Goal: Task Accomplishment & Management: Use online tool/utility

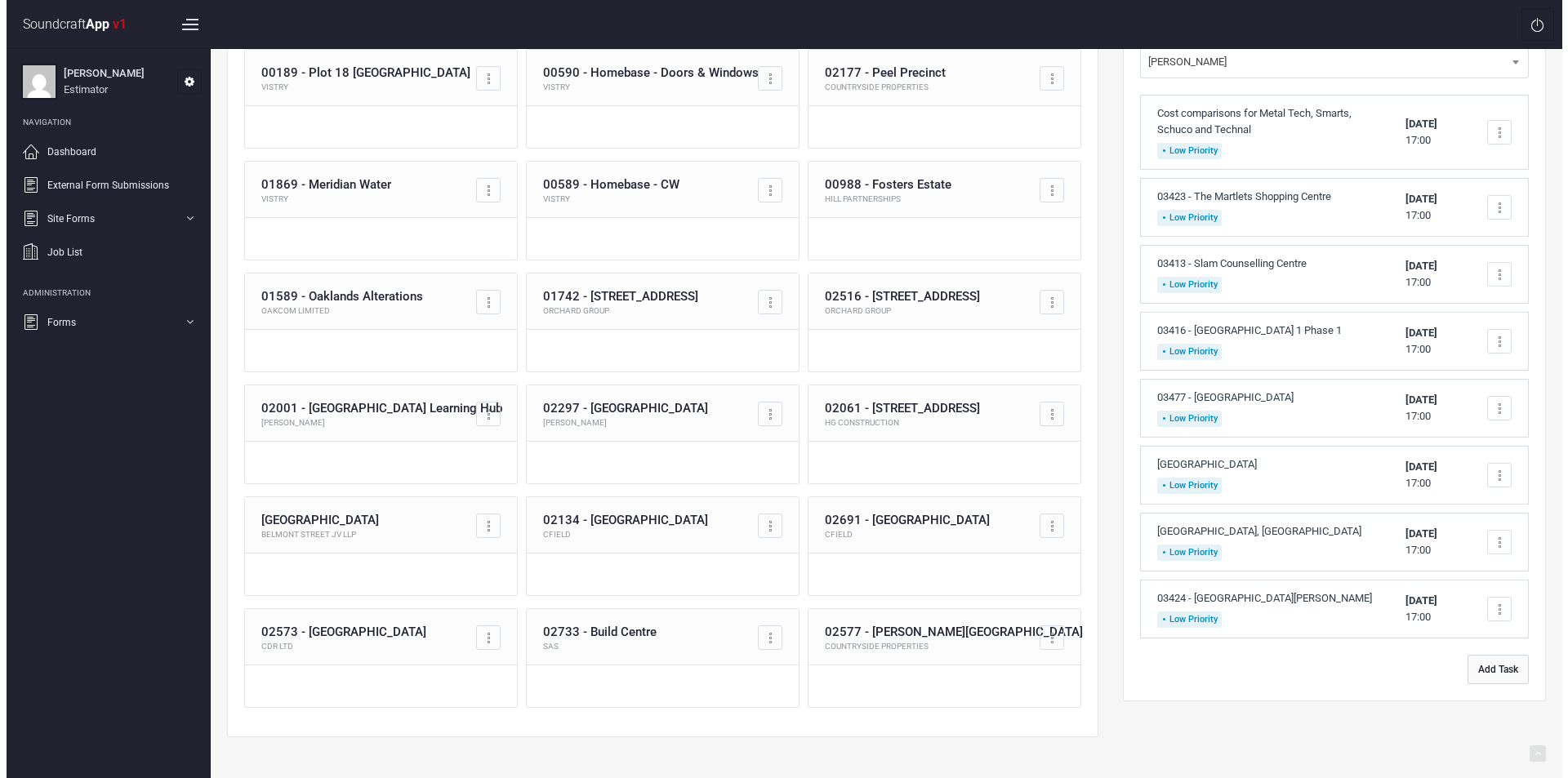
scroll to position [165, 0]
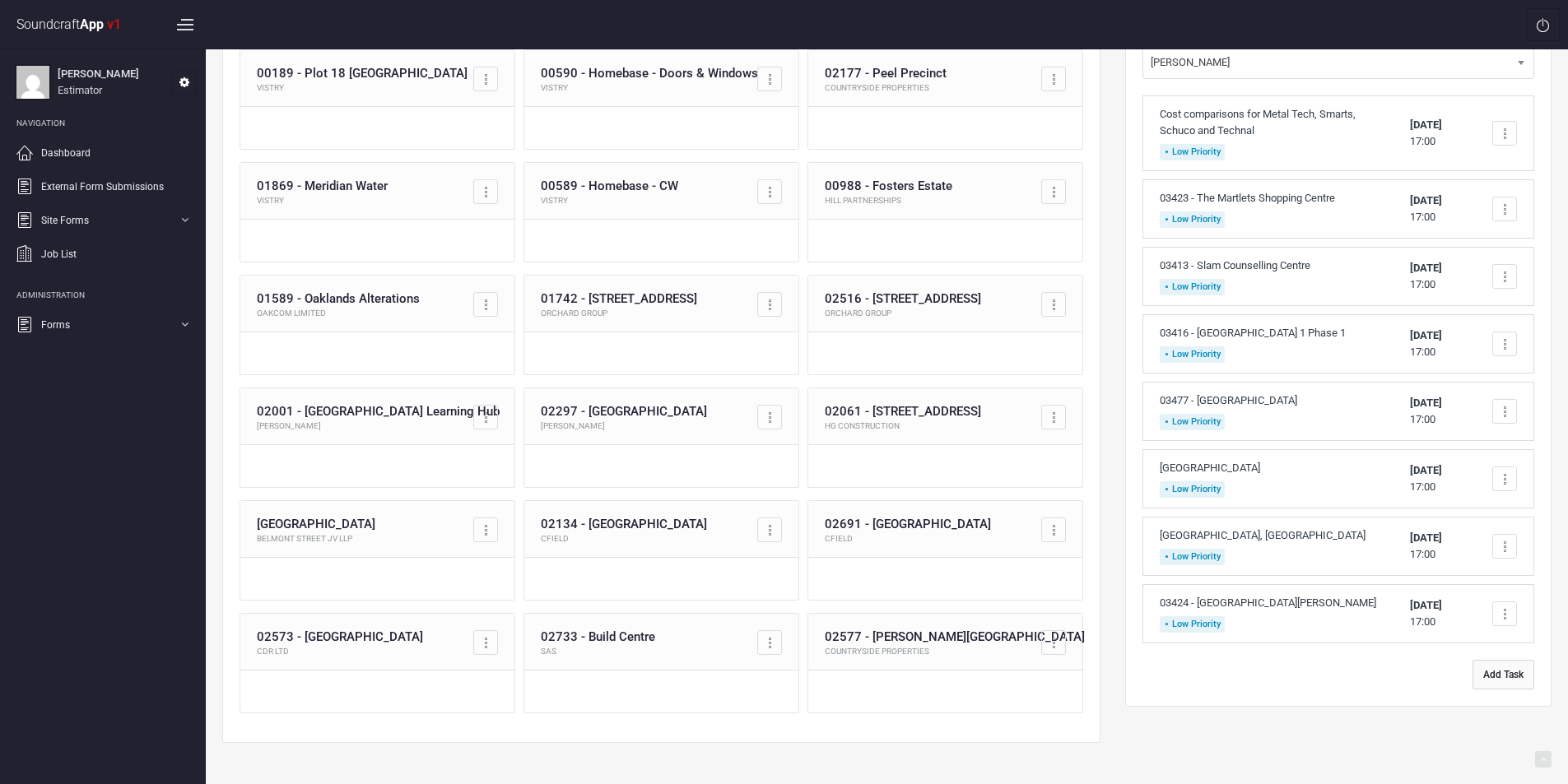
click at [1506, 680] on button "Add Task" at bounding box center [1503, 675] width 61 height 30
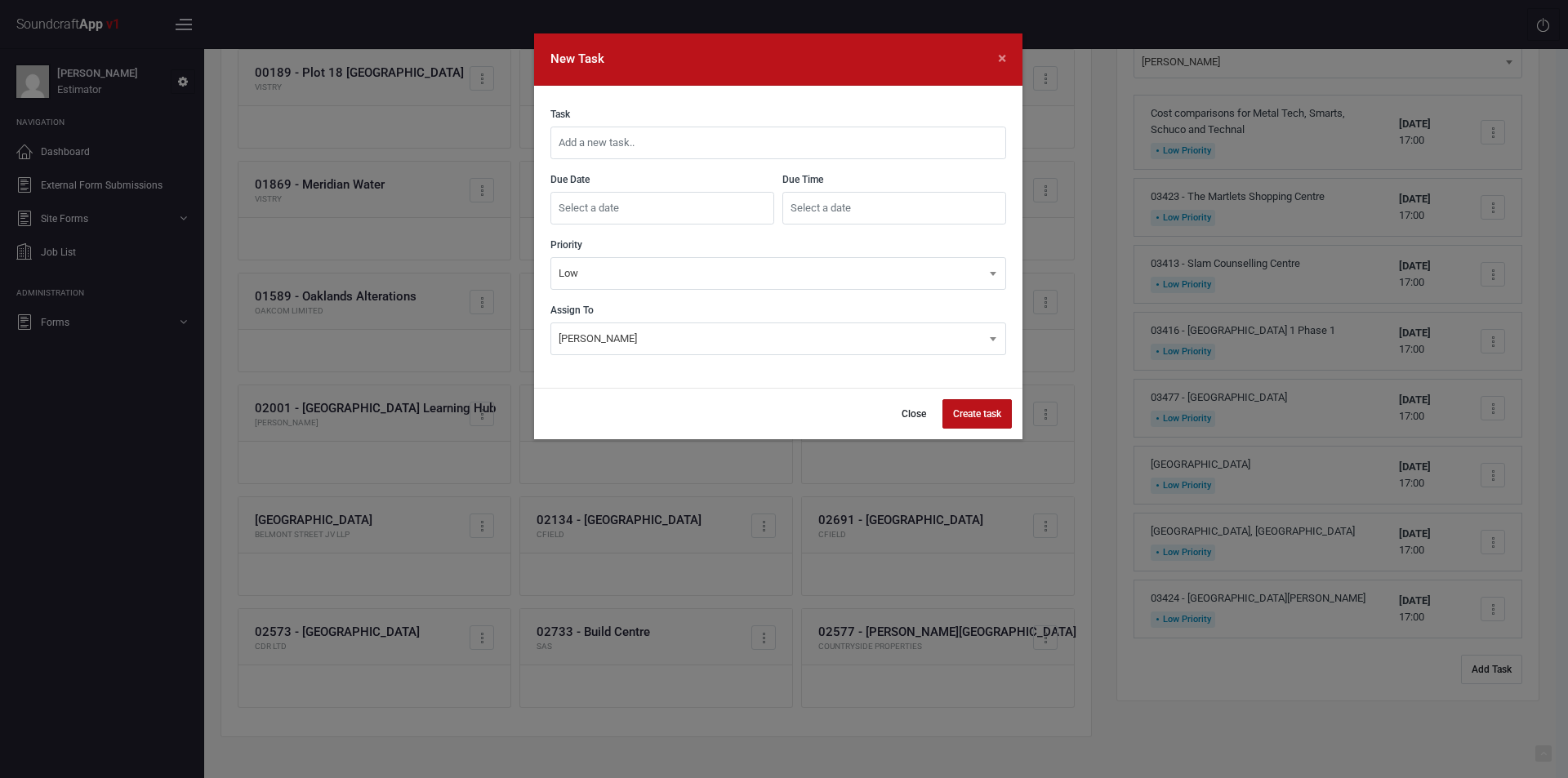
click at [792, 141] on input "text" at bounding box center [778, 143] width 455 height 32
type input "03463 - [PERSON_NAME] Academy"
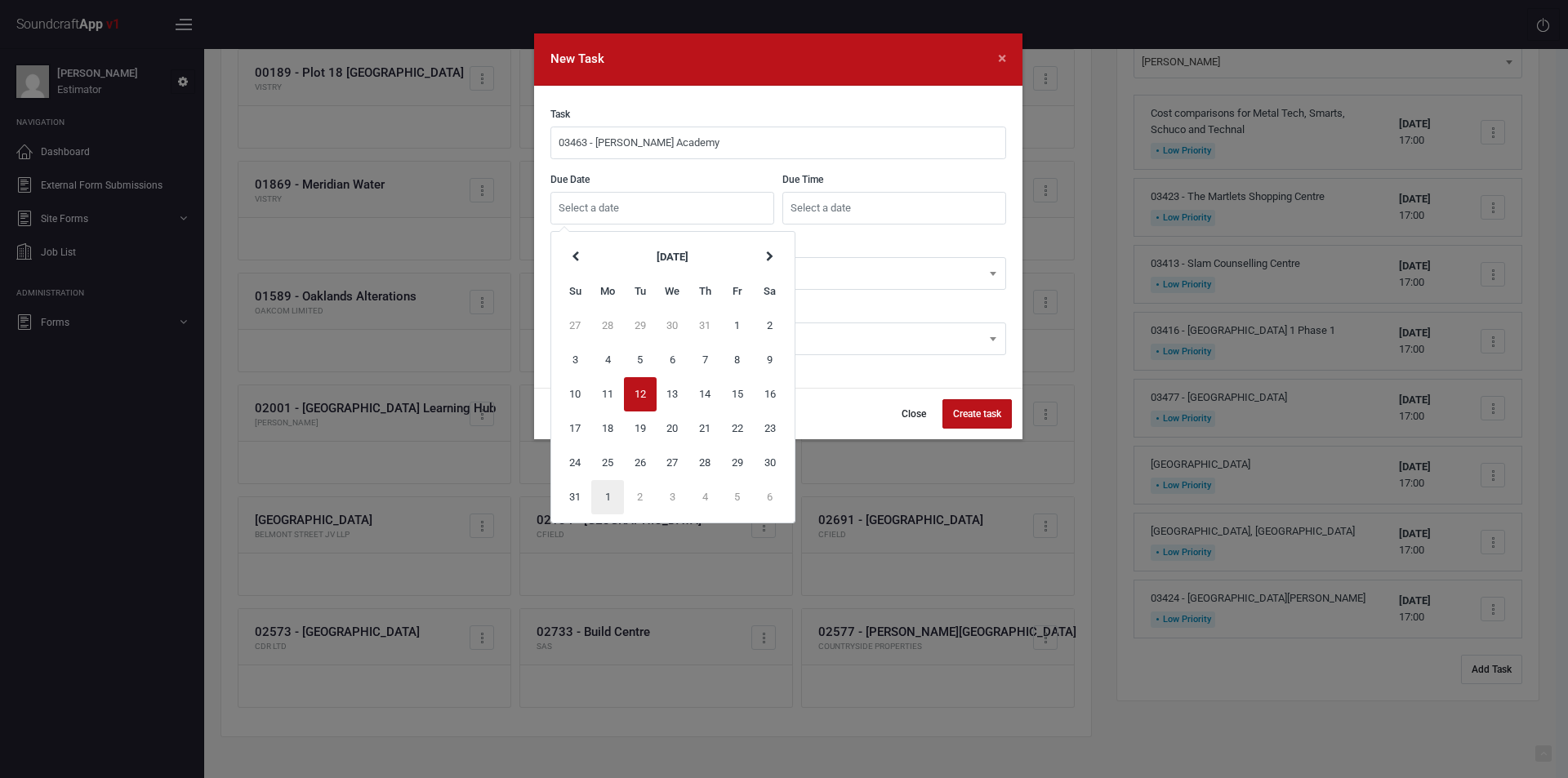
type input "[DATE]"
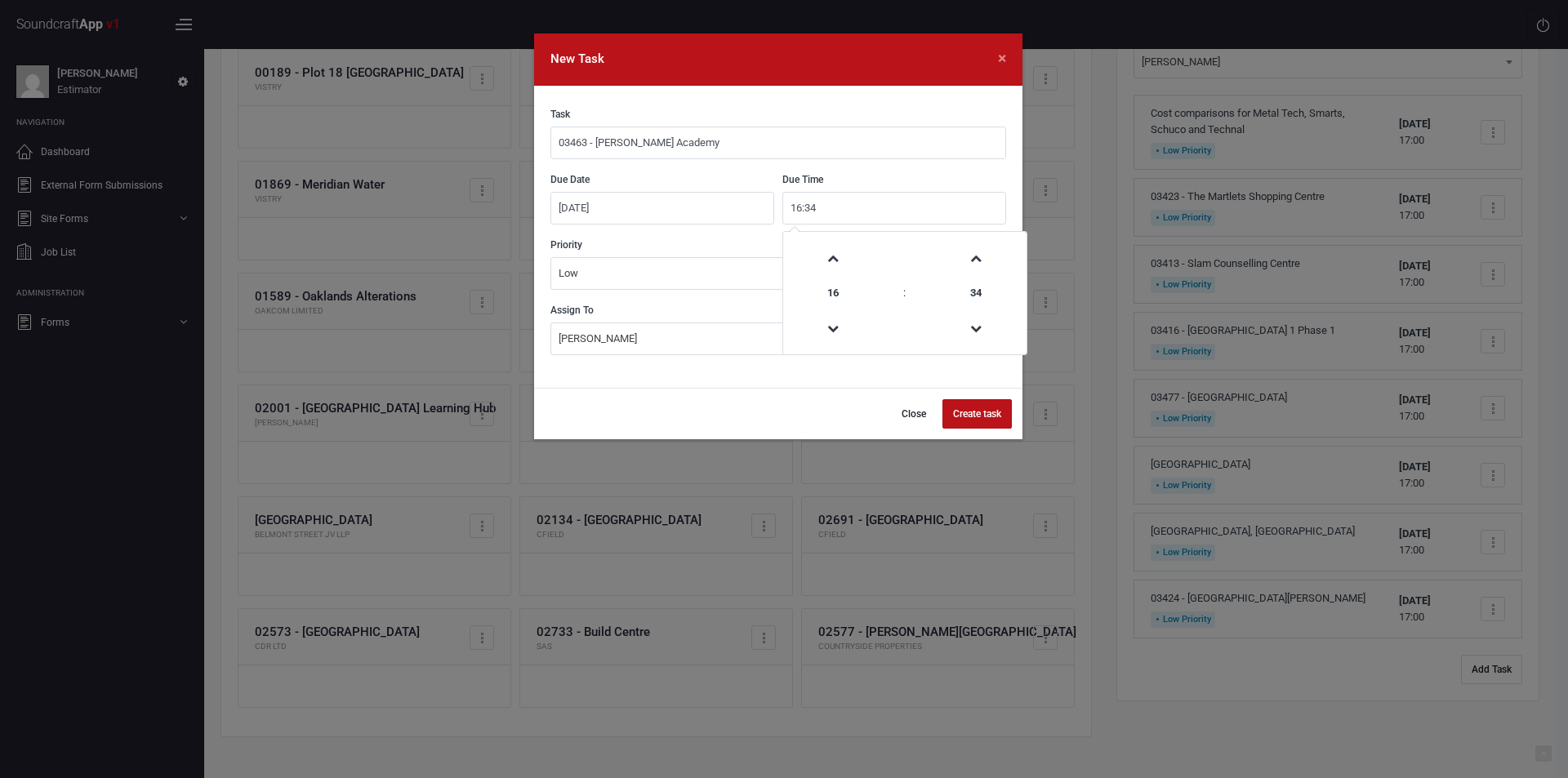
click at [897, 198] on input "16:34" at bounding box center [894, 208] width 223 height 32
type input "17:00"
click at [986, 408] on button "Create task" at bounding box center [977, 414] width 69 height 29
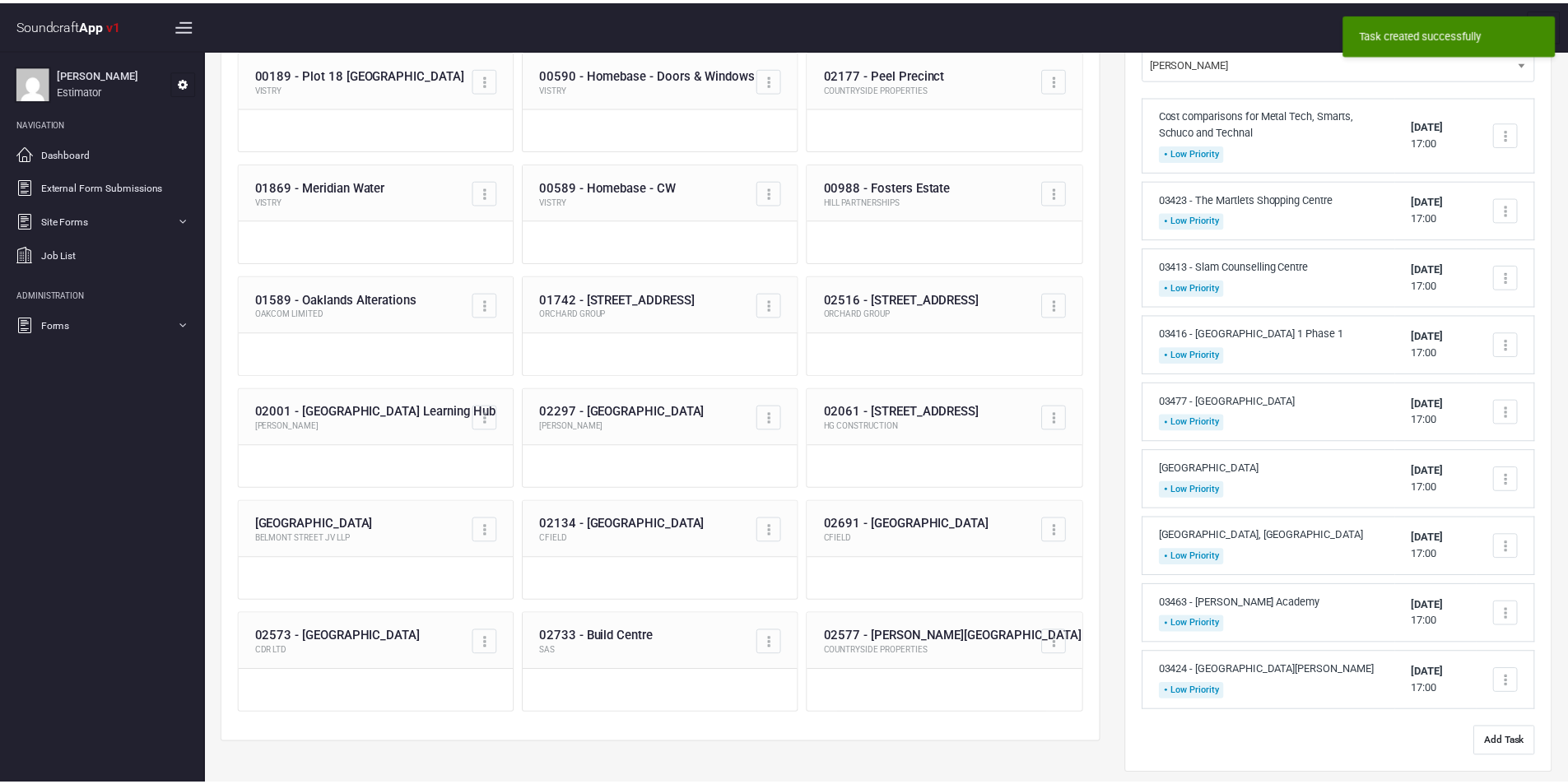
scroll to position [0, 0]
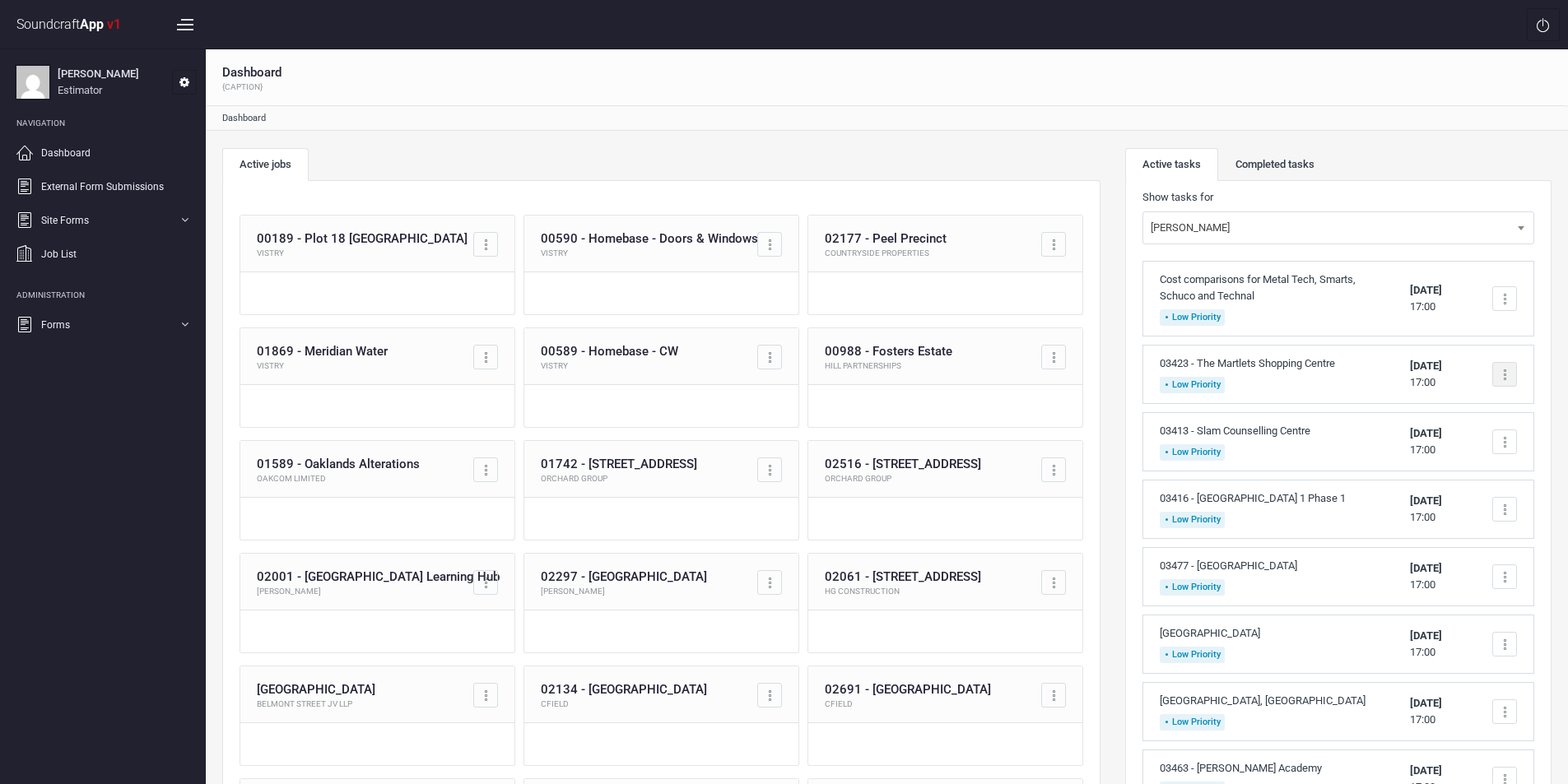
click at [1506, 374] on div at bounding box center [1505, 375] width 3 height 3
click at [1424, 417] on link "Complete task" at bounding box center [1435, 414] width 163 height 33
